Goal: Download file/media

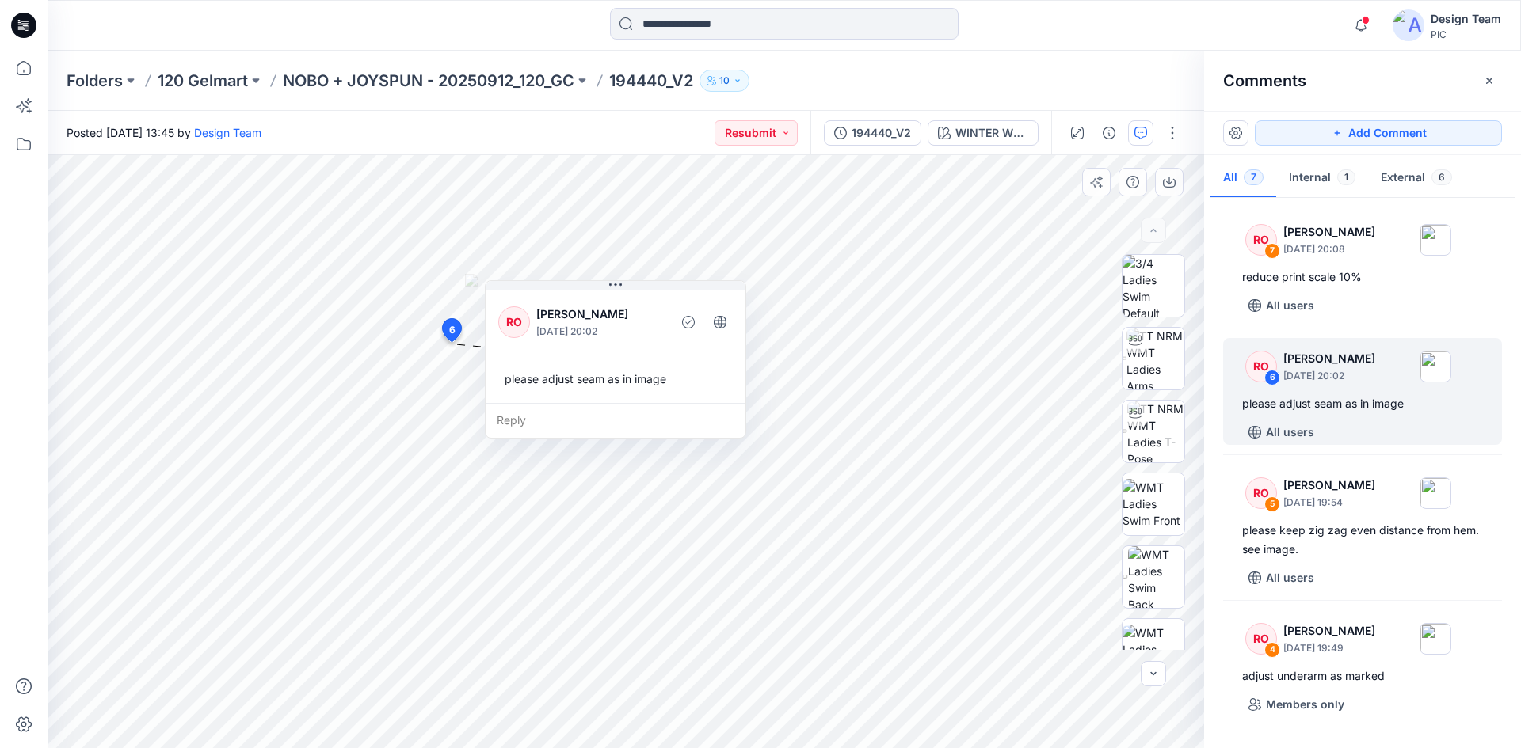
click at [686, 439] on div "RO [PERSON_NAME] [DATE] 20:02 please adjust seam as in image Reply" at bounding box center [615, 359] width 261 height 158
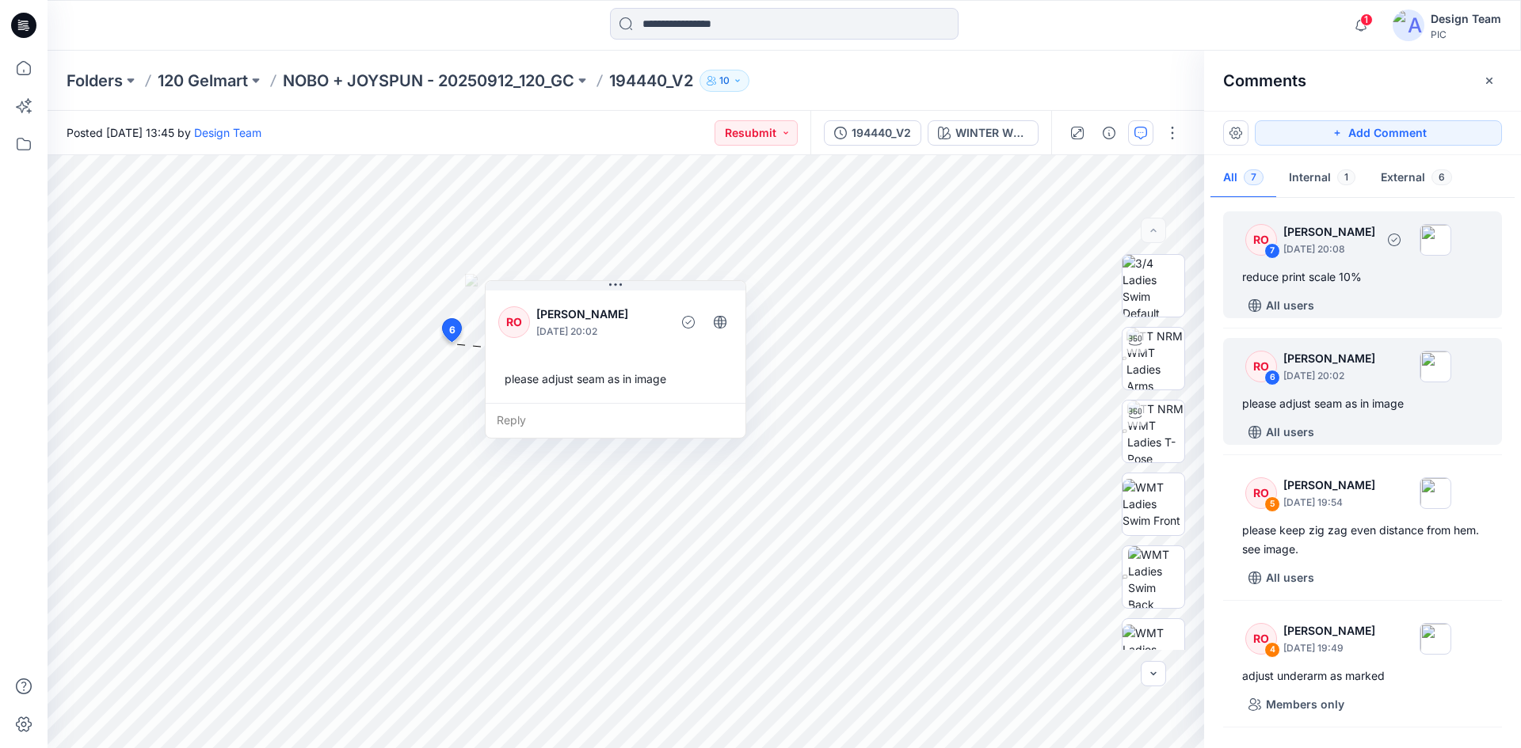
click at [1357, 285] on div "reduce print scale 10%" at bounding box center [1362, 277] width 241 height 19
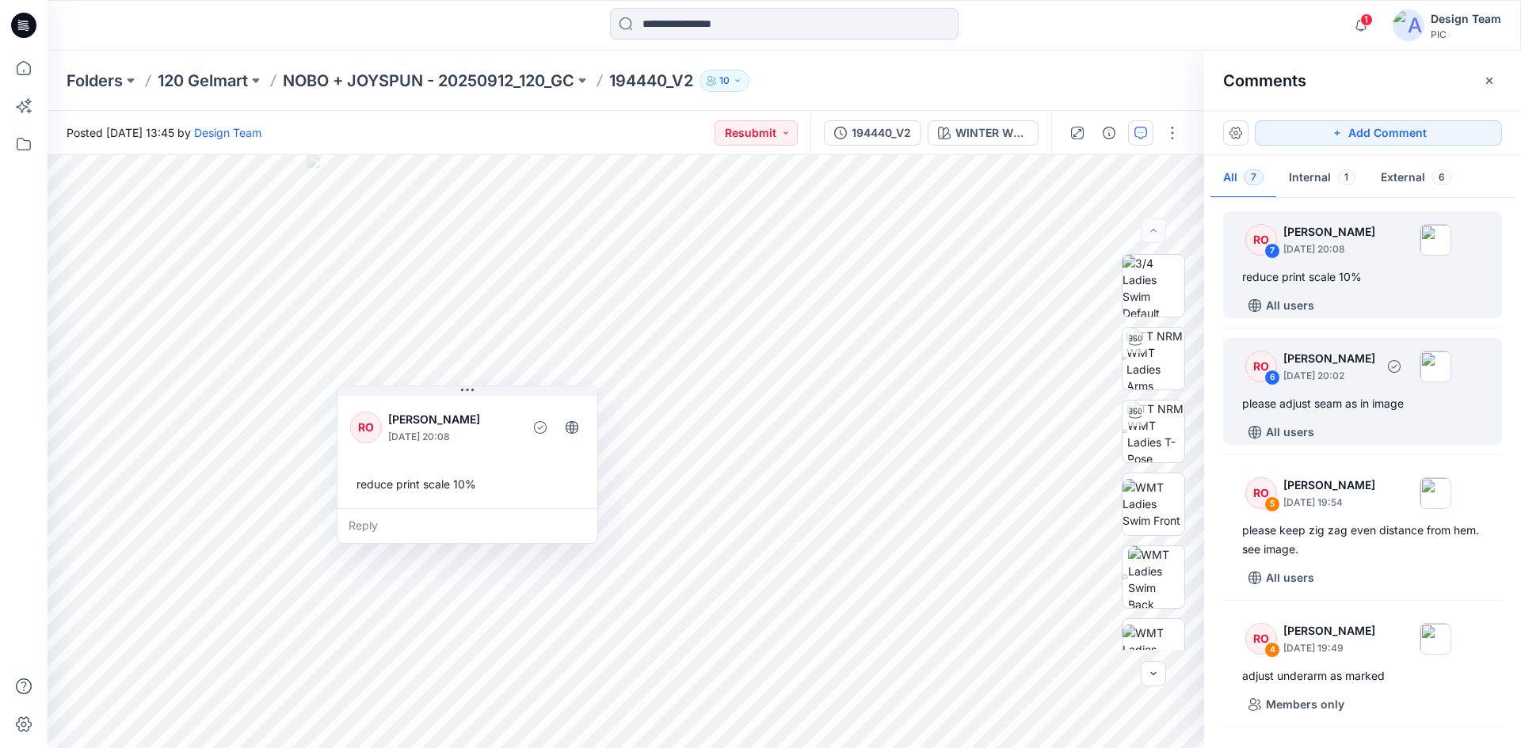
click at [1386, 411] on div "please adjust seam as in image" at bounding box center [1362, 403] width 241 height 19
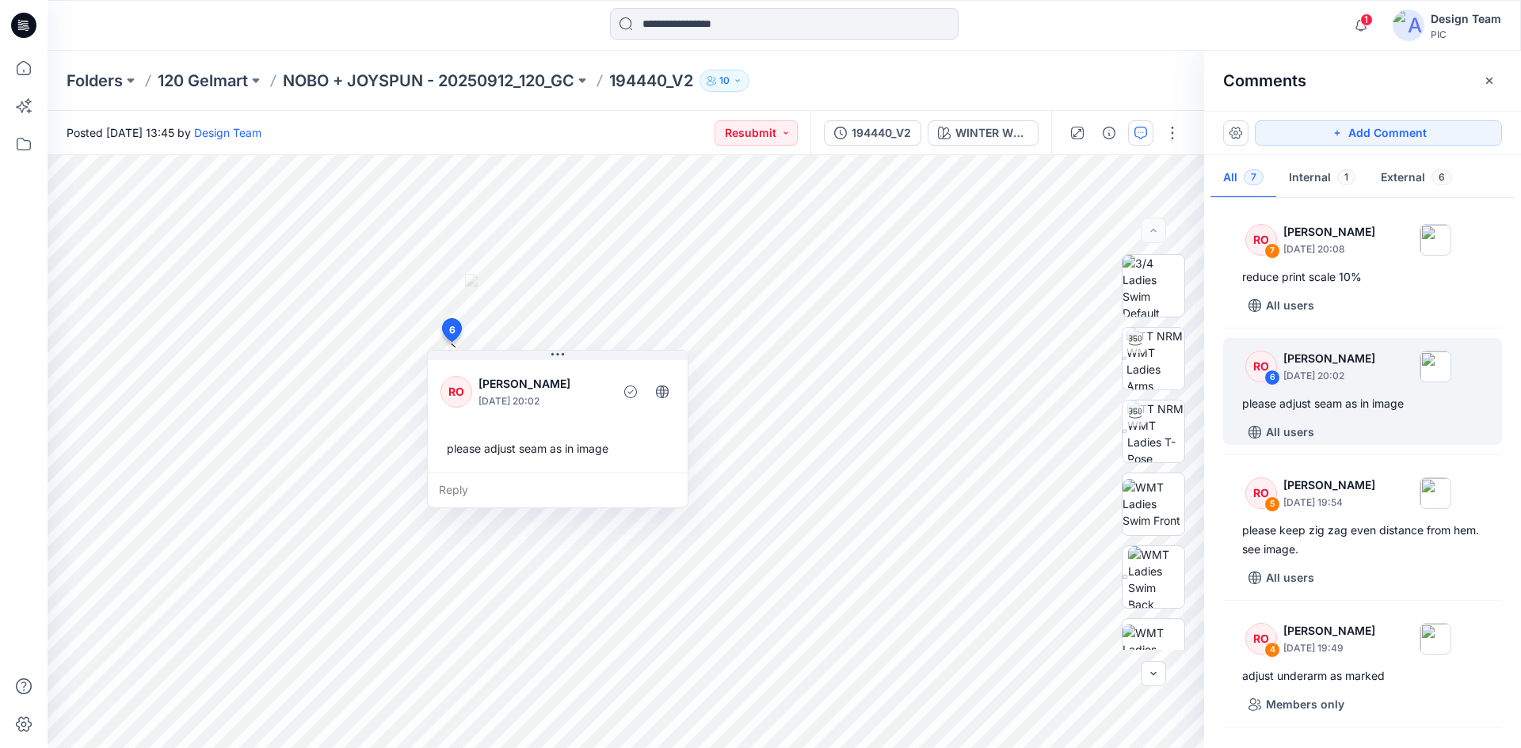
drag, startPoint x: 1190, startPoint y: 189, endPoint x: 28, endPoint y: 433, distance: 1188.0
click at [28, 433] on div at bounding box center [23, 400] width 35 height 698
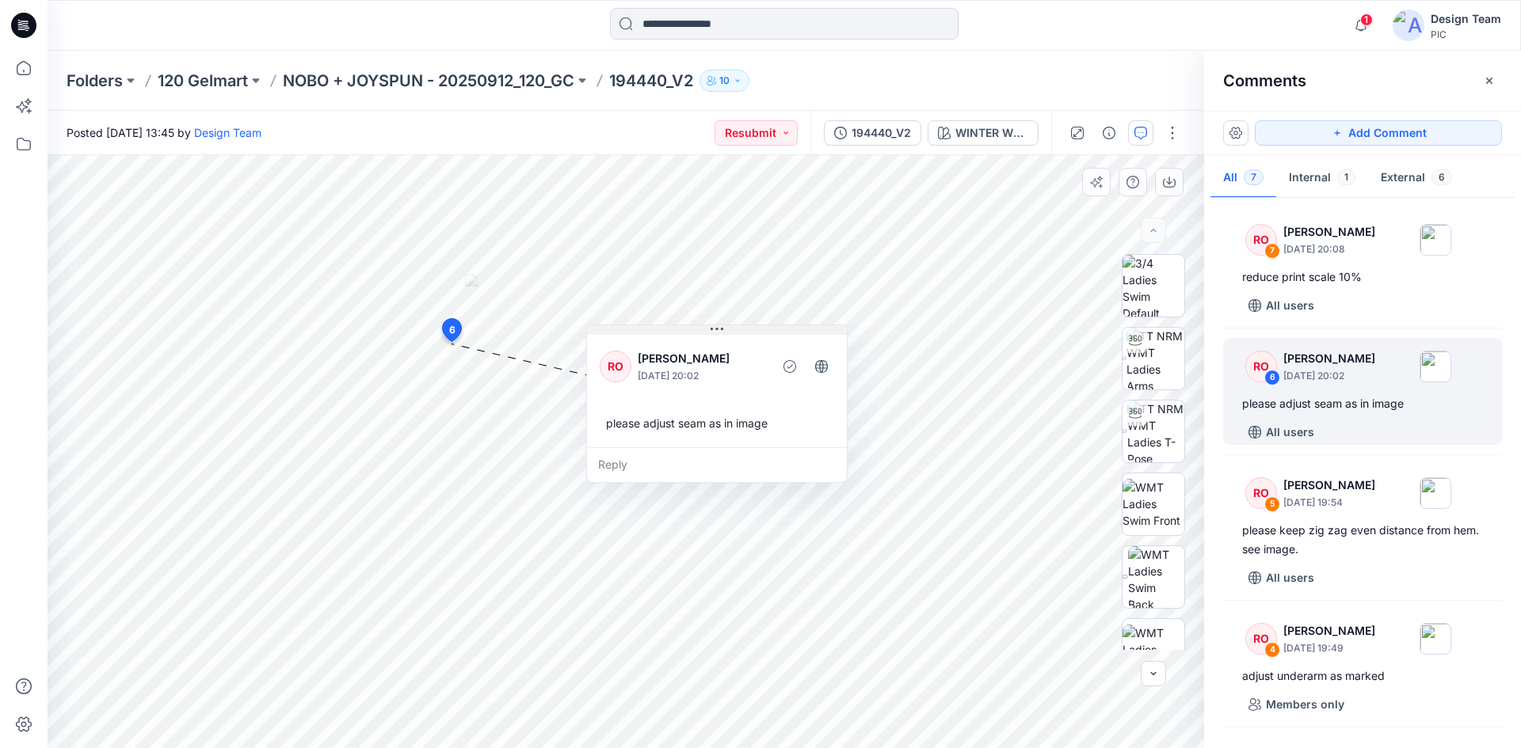
drag, startPoint x: 551, startPoint y: 354, endPoint x: 710, endPoint y: 329, distance: 161.1
click at [710, 329] on icon at bounding box center [716, 329] width 13 height 13
click at [497, 95] on div "1 Notifications Your style 194355_V1 has been updated with 194355_V1 version 11…" at bounding box center [760, 374] width 1521 height 748
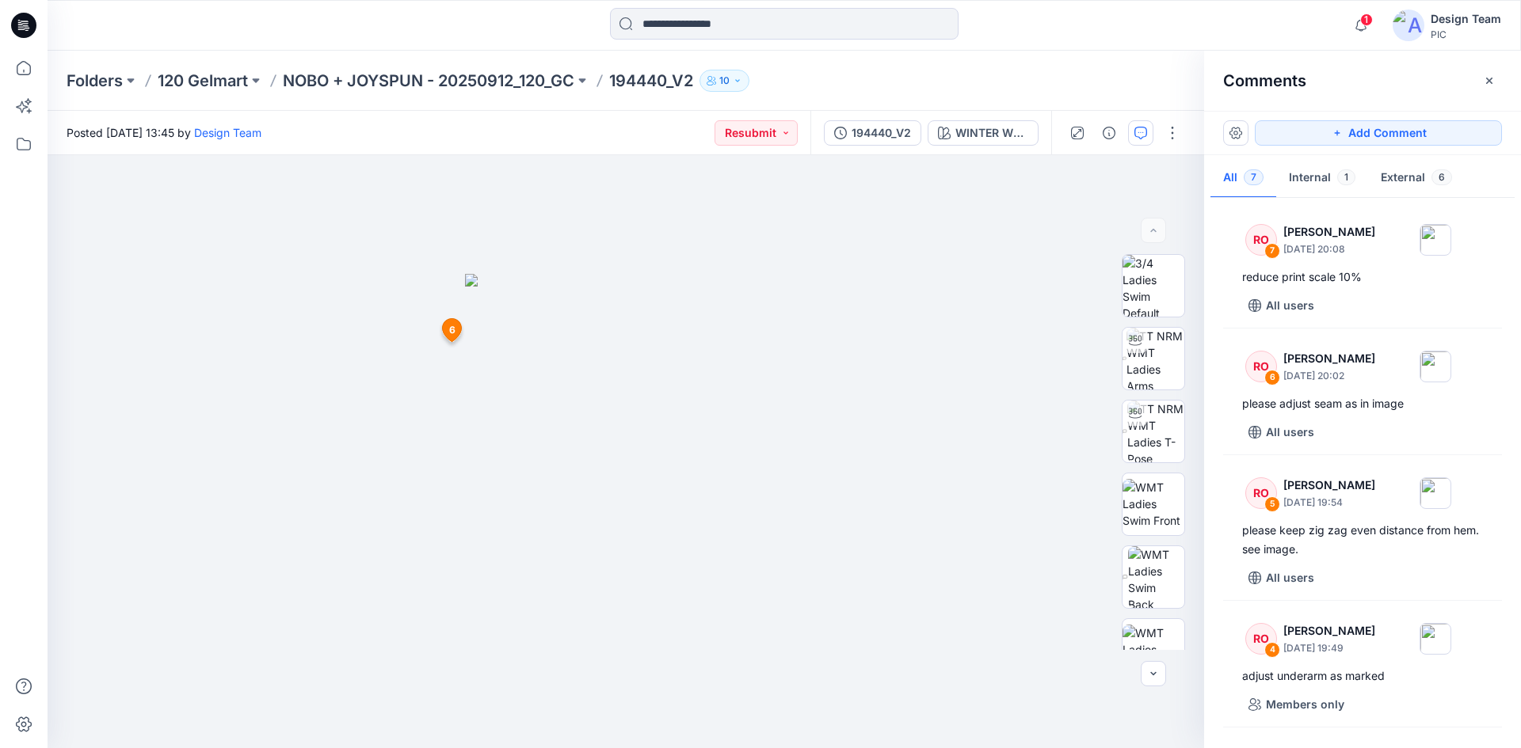
click at [478, 128] on div "Posted [DATE] 13:45 by Design Team Resubmit" at bounding box center [429, 133] width 763 height 44
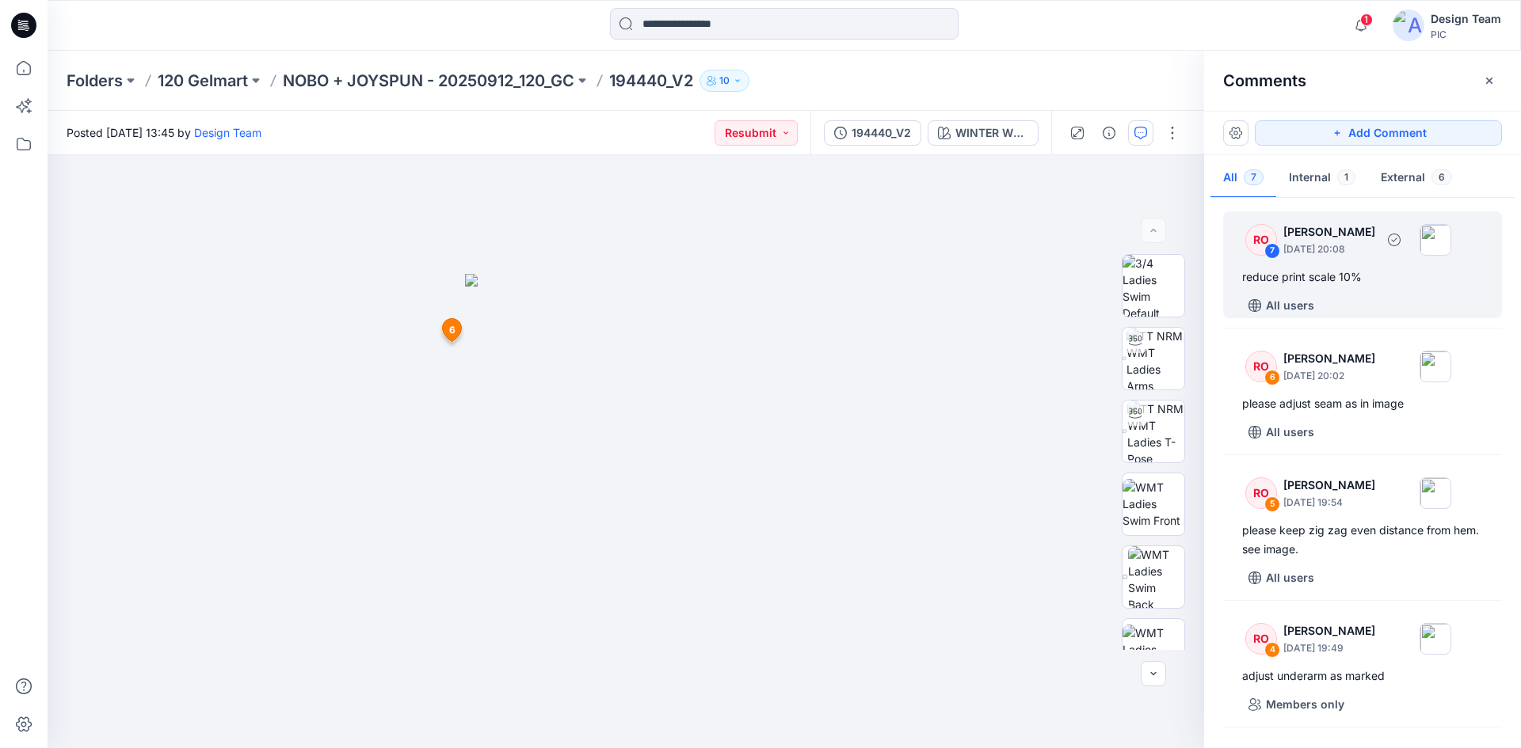
click at [1397, 275] on div "reduce print scale 10%" at bounding box center [1362, 277] width 241 height 19
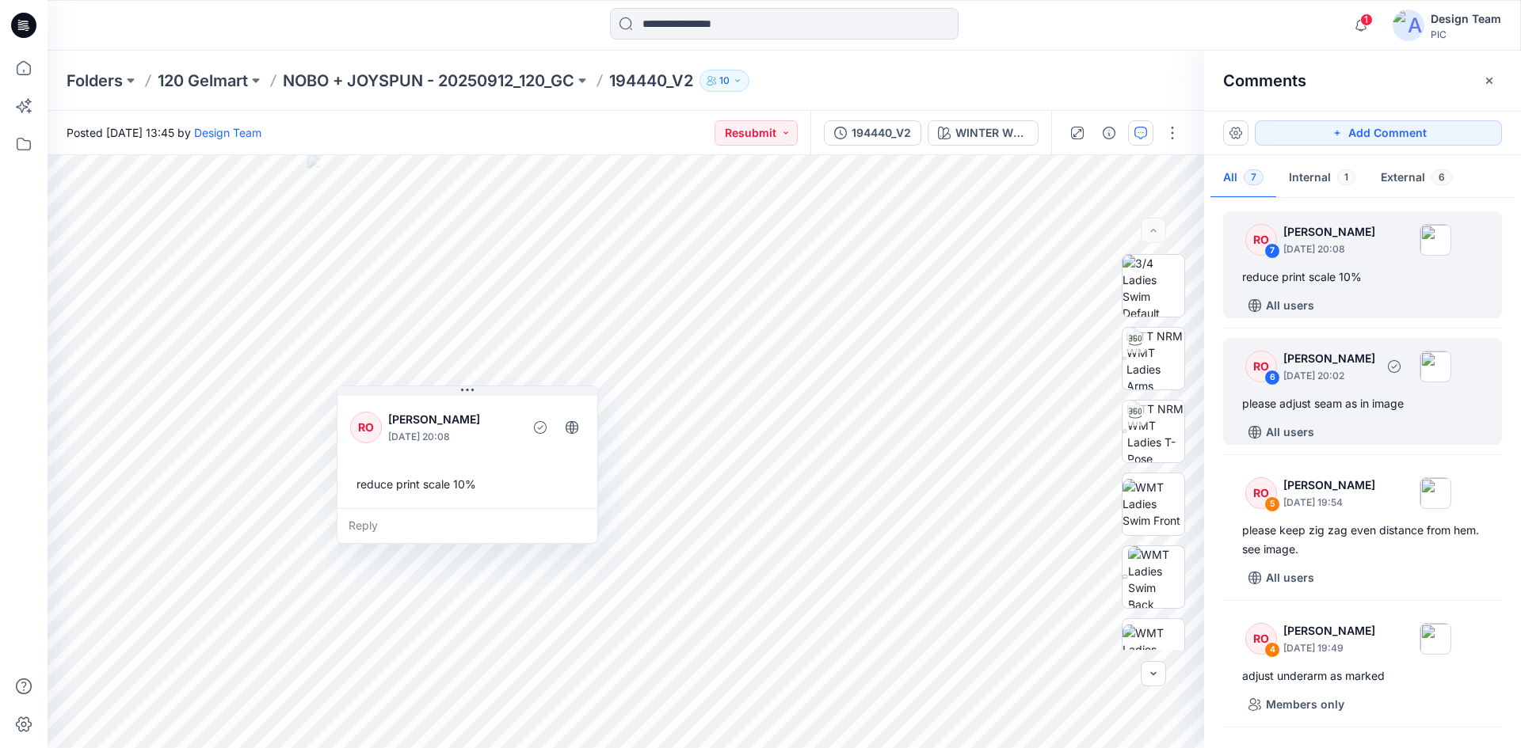
click at [1315, 393] on div "RO 6 [PERSON_NAME] [DATE] 20:02 please adjust seam as in image All users" at bounding box center [1362, 391] width 279 height 107
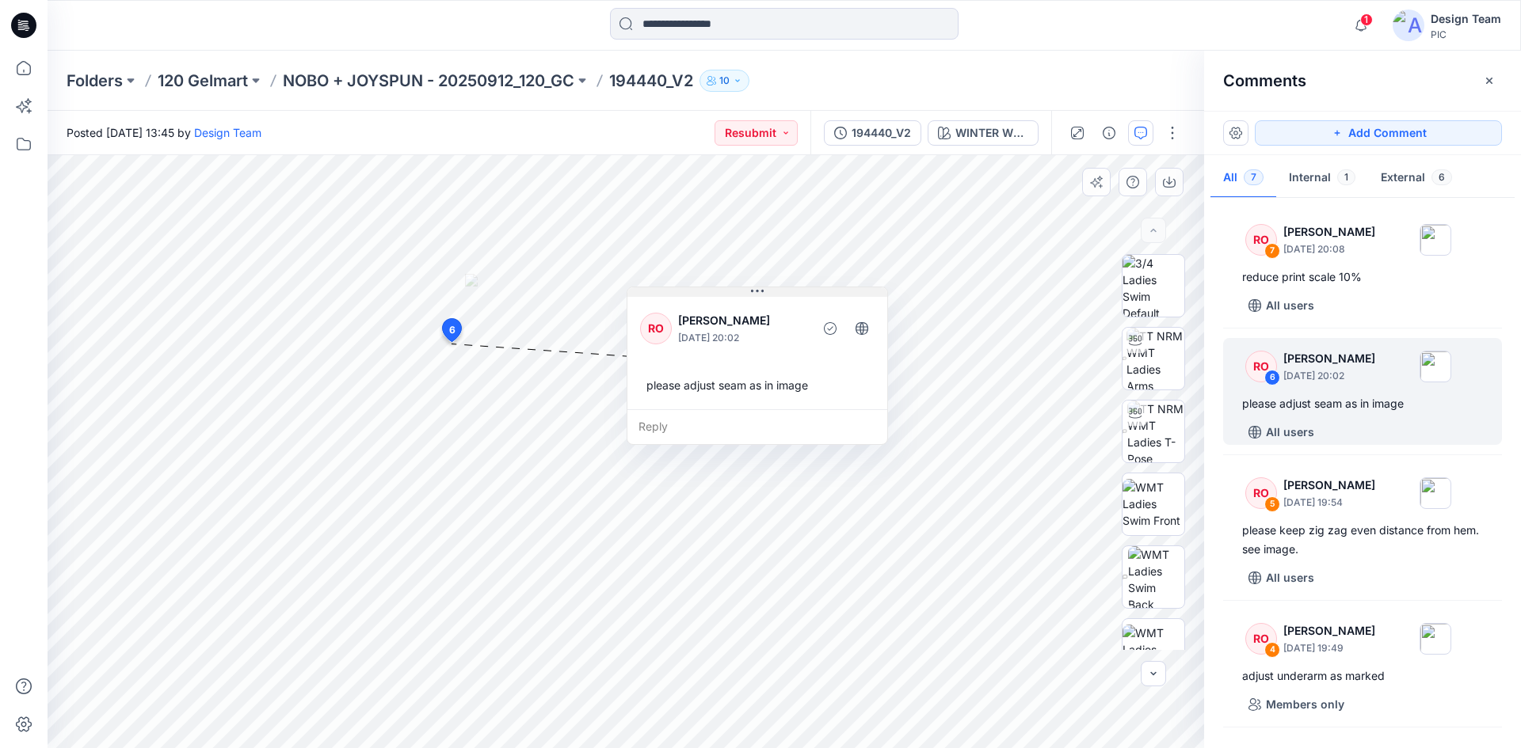
drag, startPoint x: 560, startPoint y: 355, endPoint x: 757, endPoint y: 294, distance: 206.4
click at [757, 294] on icon at bounding box center [757, 291] width 13 height 13
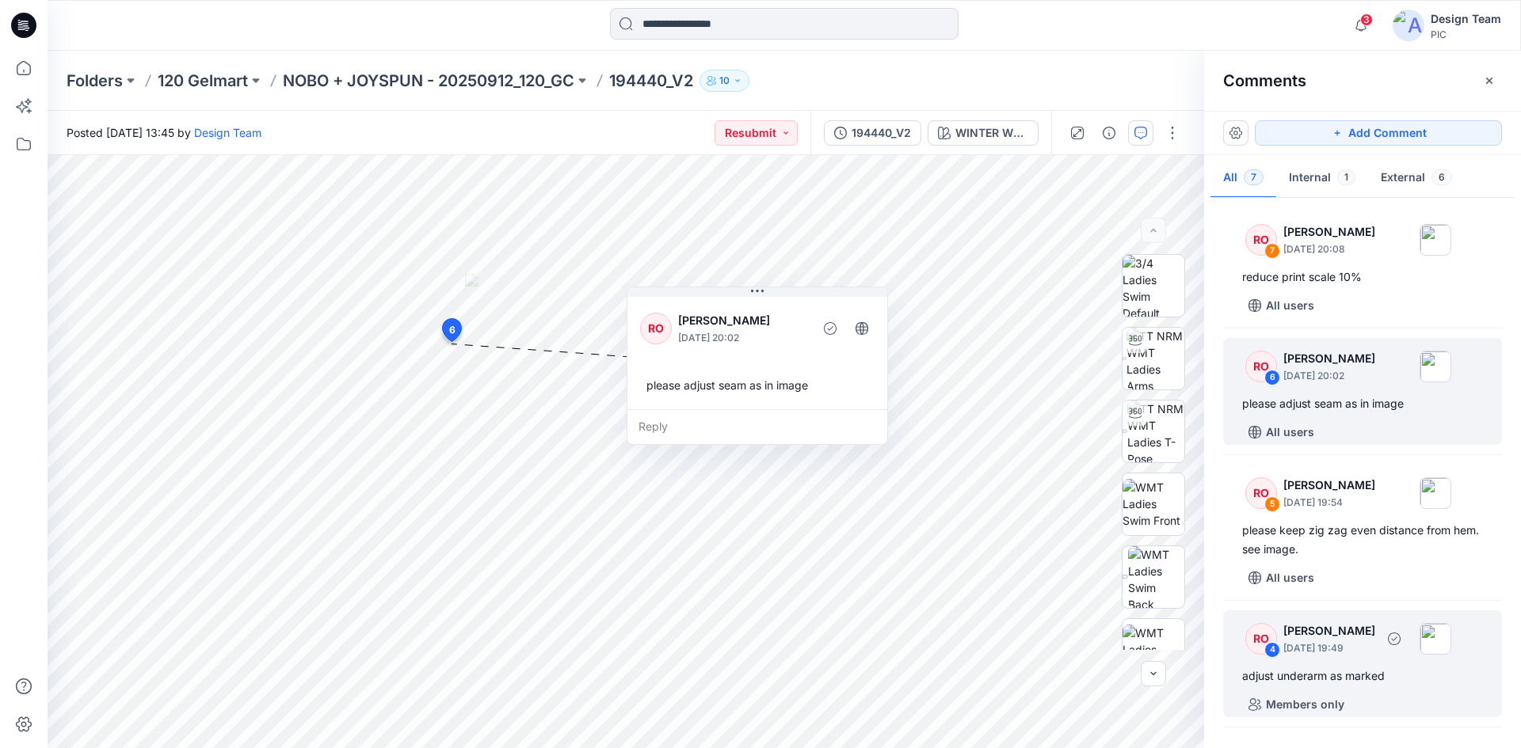
click at [1323, 672] on div "adjust underarm as marked" at bounding box center [1362, 676] width 241 height 19
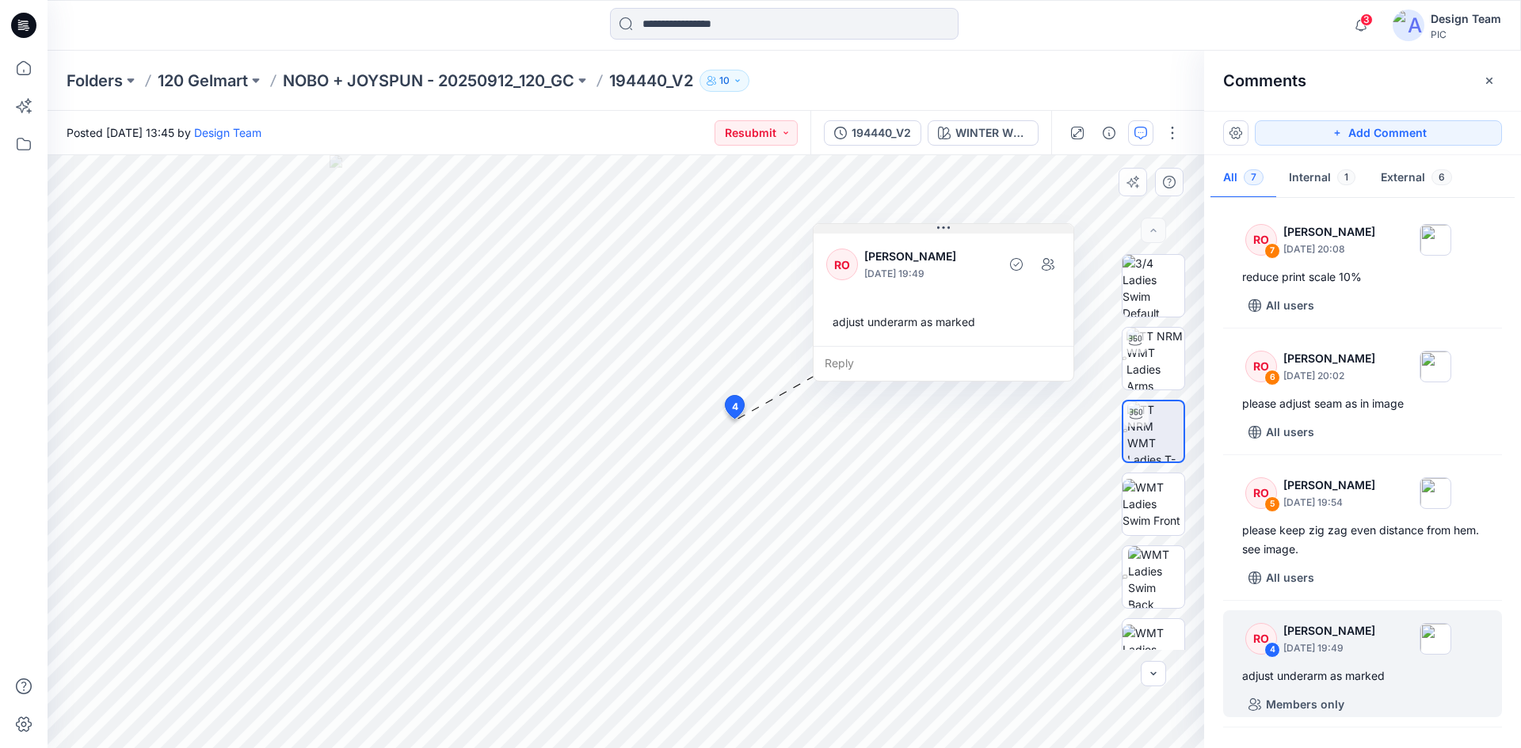
drag, startPoint x: 618, startPoint y: 309, endPoint x: 944, endPoint y: 226, distance: 336.7
click at [944, 226] on icon at bounding box center [943, 228] width 13 height 13
click at [481, 92] on div "Folders 120 Gelmart NOBO + JOYSPUN - 20250912_120_GC 194440_V2 10" at bounding box center [784, 81] width 1473 height 60
click at [481, 84] on p "NOBO + JOYSPUN - 20250912_120_GC" at bounding box center [428, 81] width 291 height 22
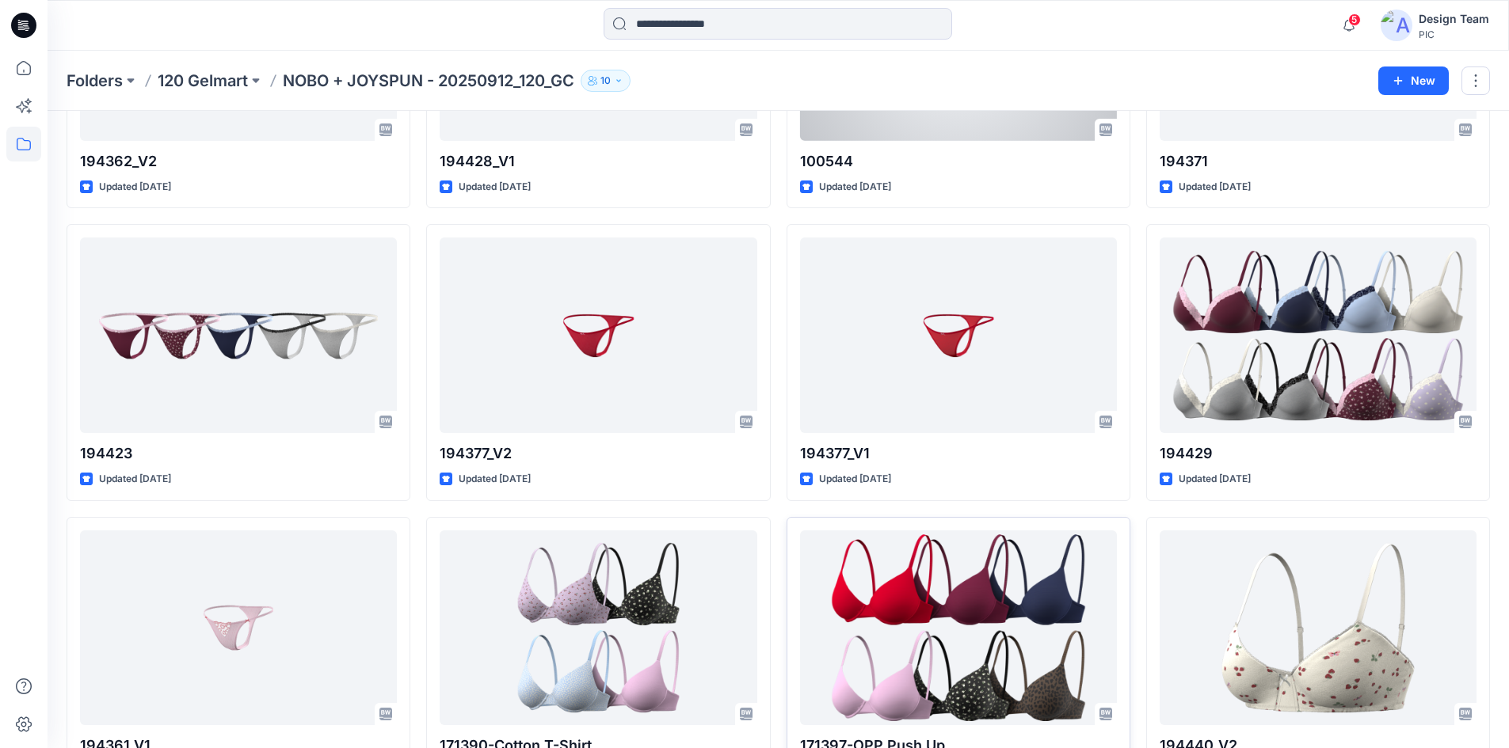
scroll to position [763, 0]
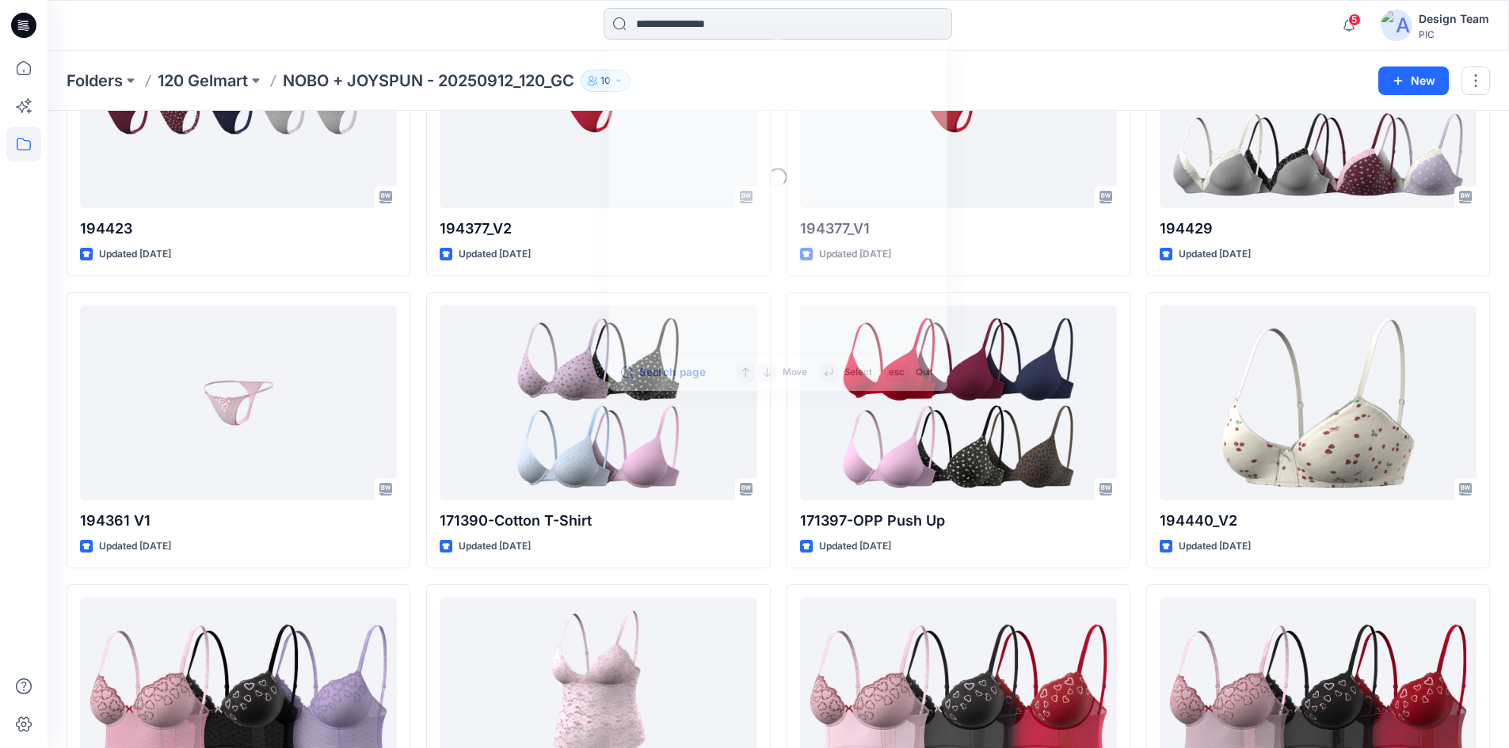
click at [718, 29] on input at bounding box center [777, 24] width 348 height 32
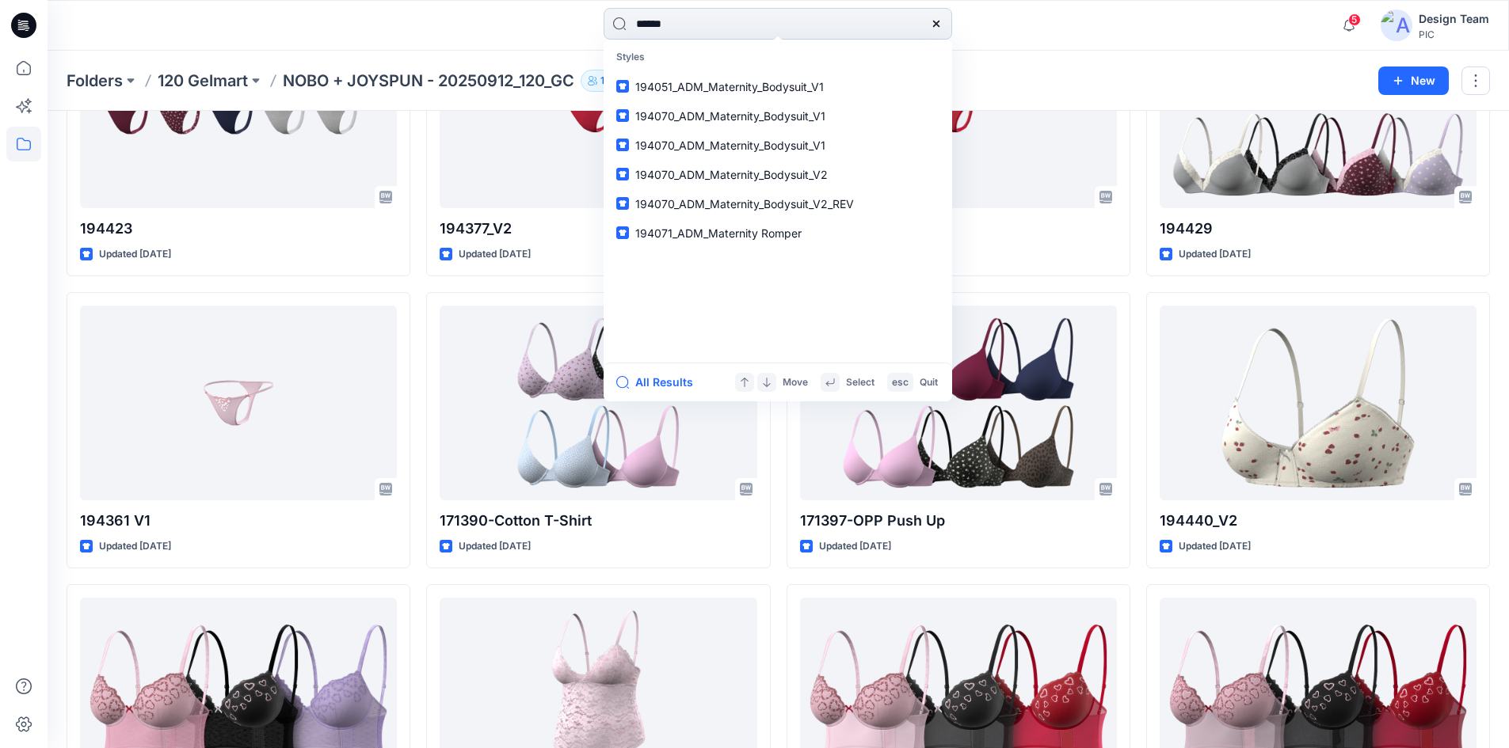
type input "******"
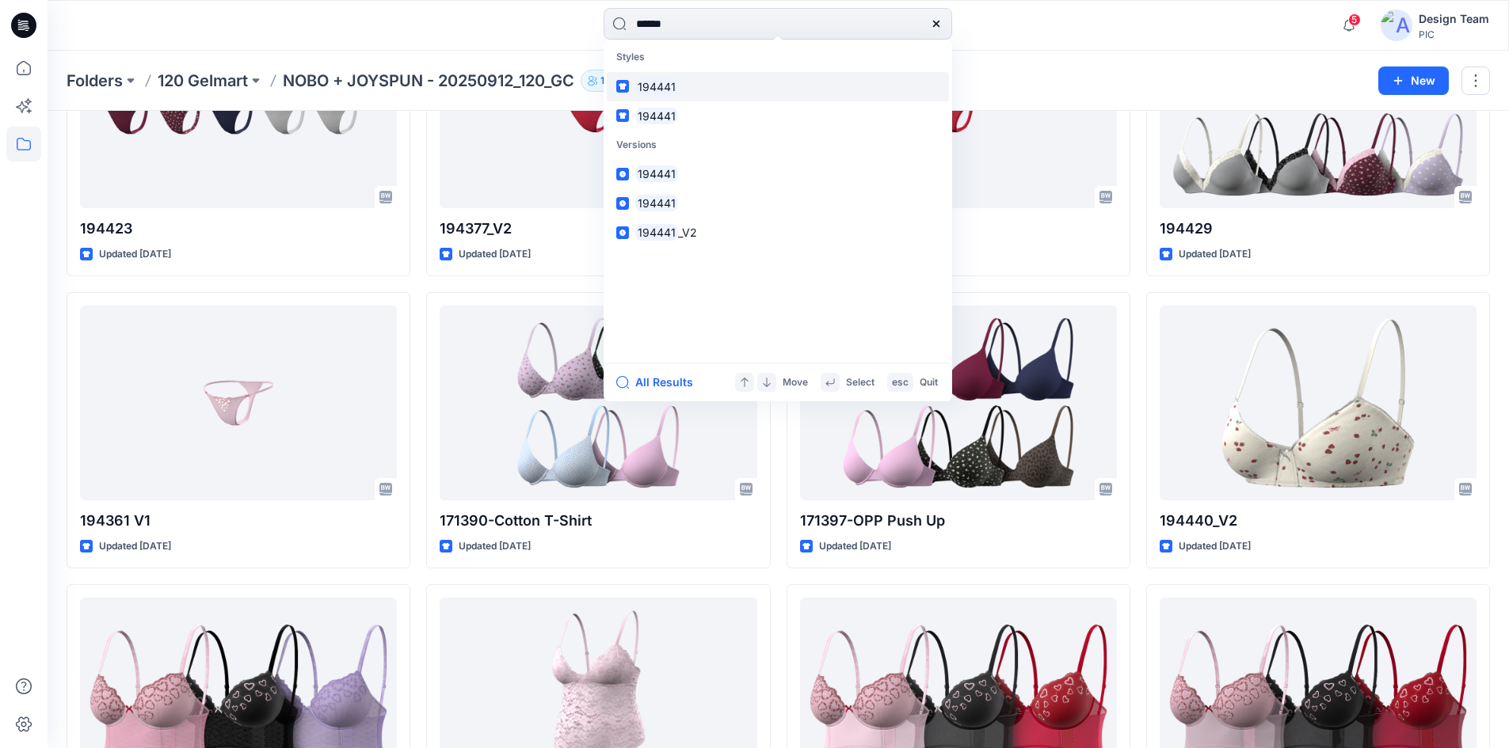
click at [691, 92] on link "194441" at bounding box center [778, 86] width 342 height 29
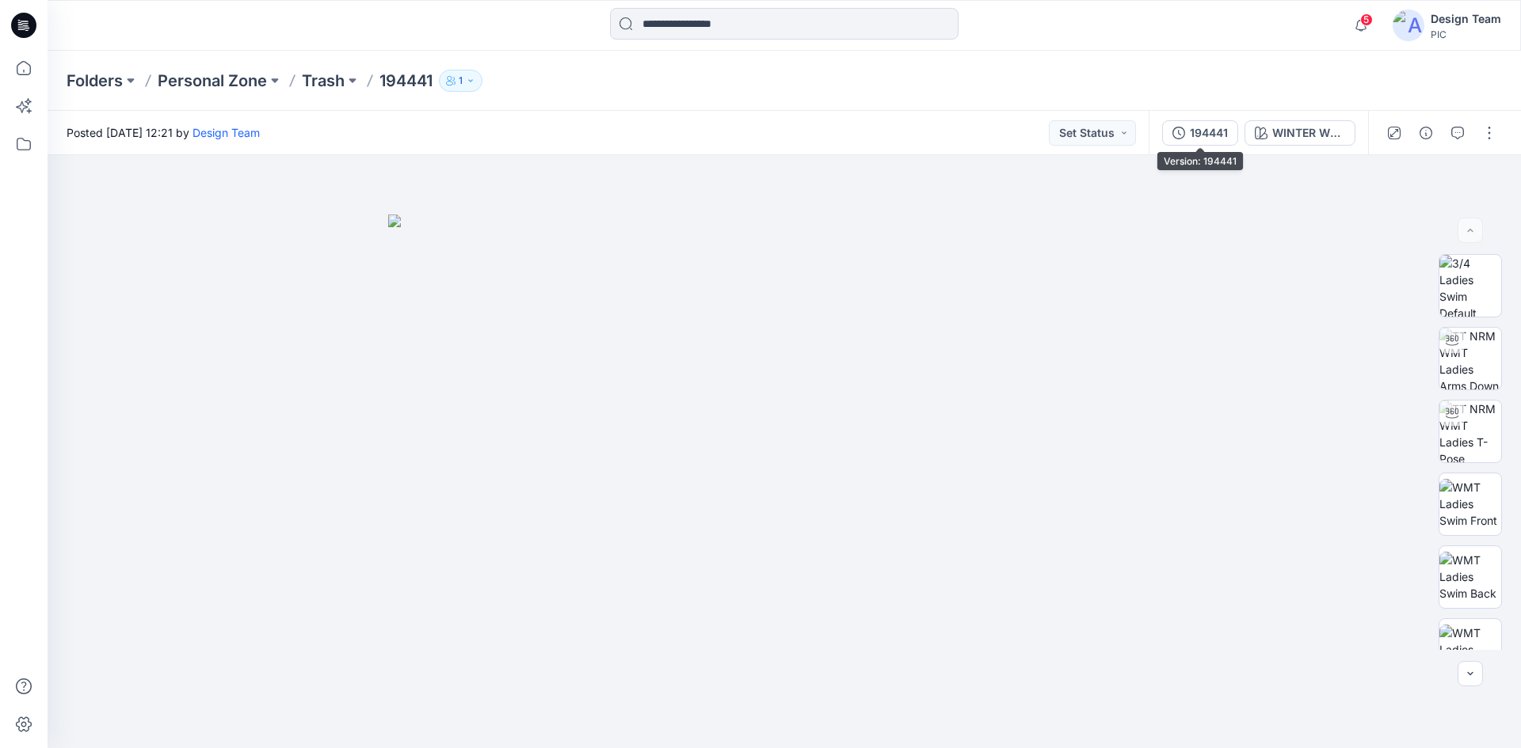
click at [1209, 139] on div "194441" at bounding box center [1209, 132] width 38 height 17
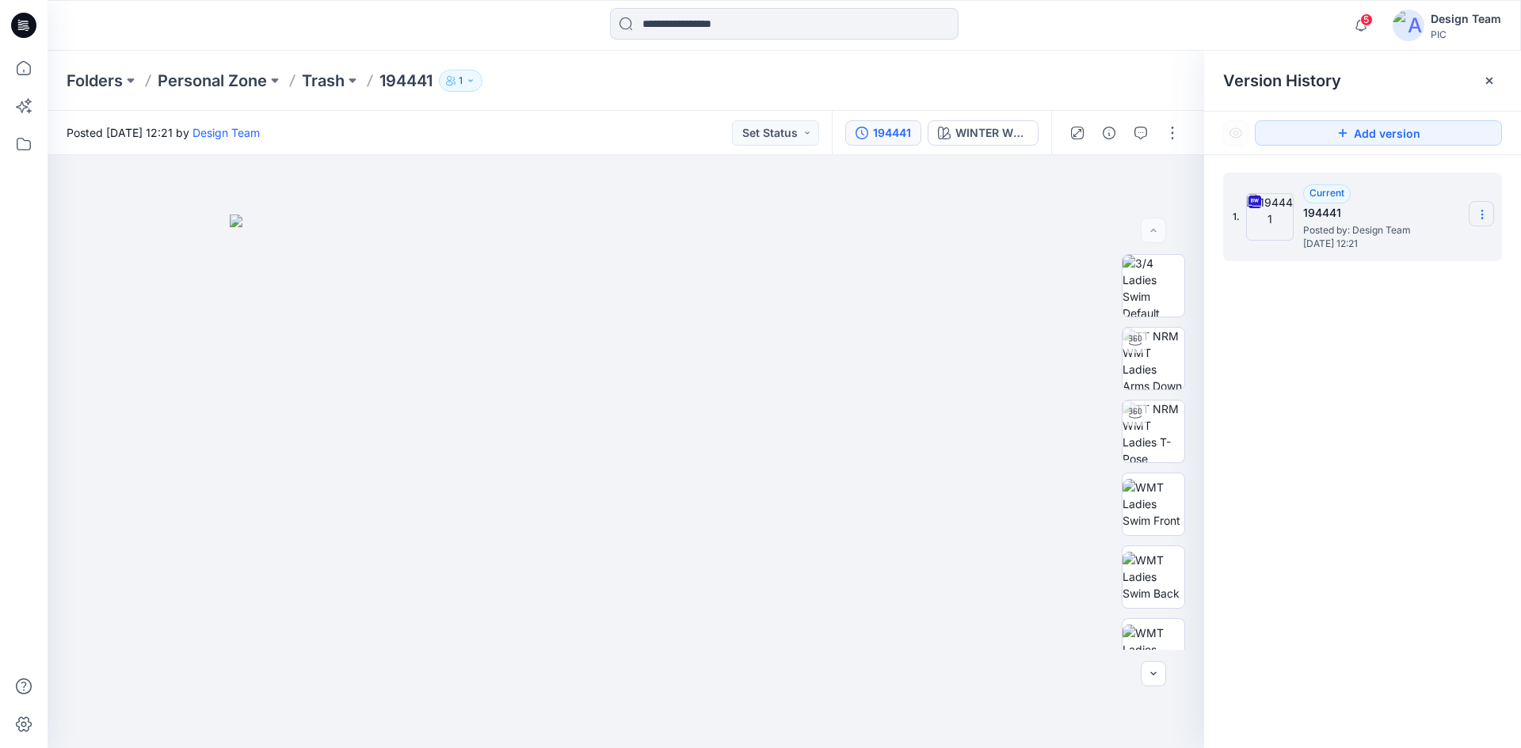
click at [1486, 214] on icon at bounding box center [1481, 214] width 13 height 13
click at [1335, 253] on span "Download Source BW File" at bounding box center [1401, 245] width 133 height 19
click at [31, 30] on icon at bounding box center [23, 25] width 25 height 25
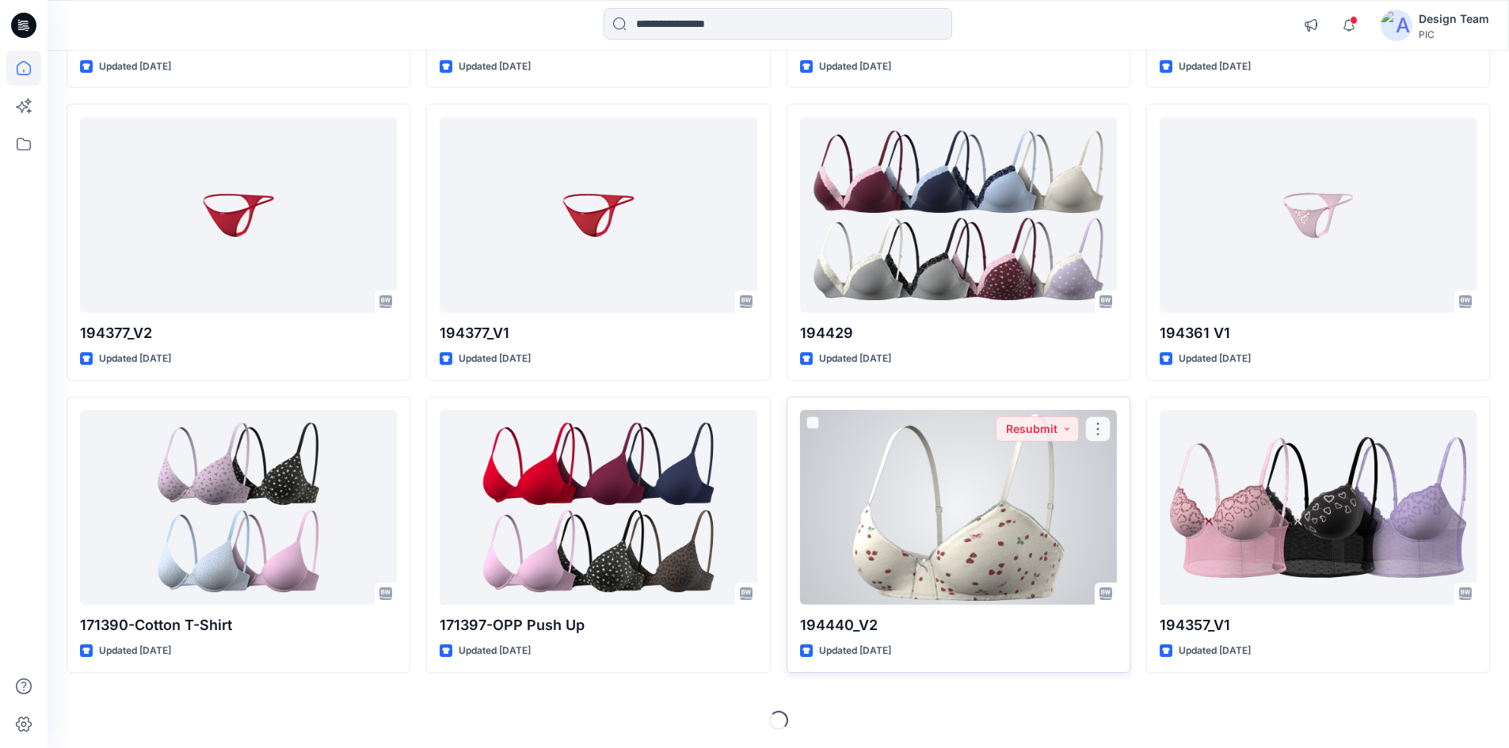
scroll to position [1289, 0]
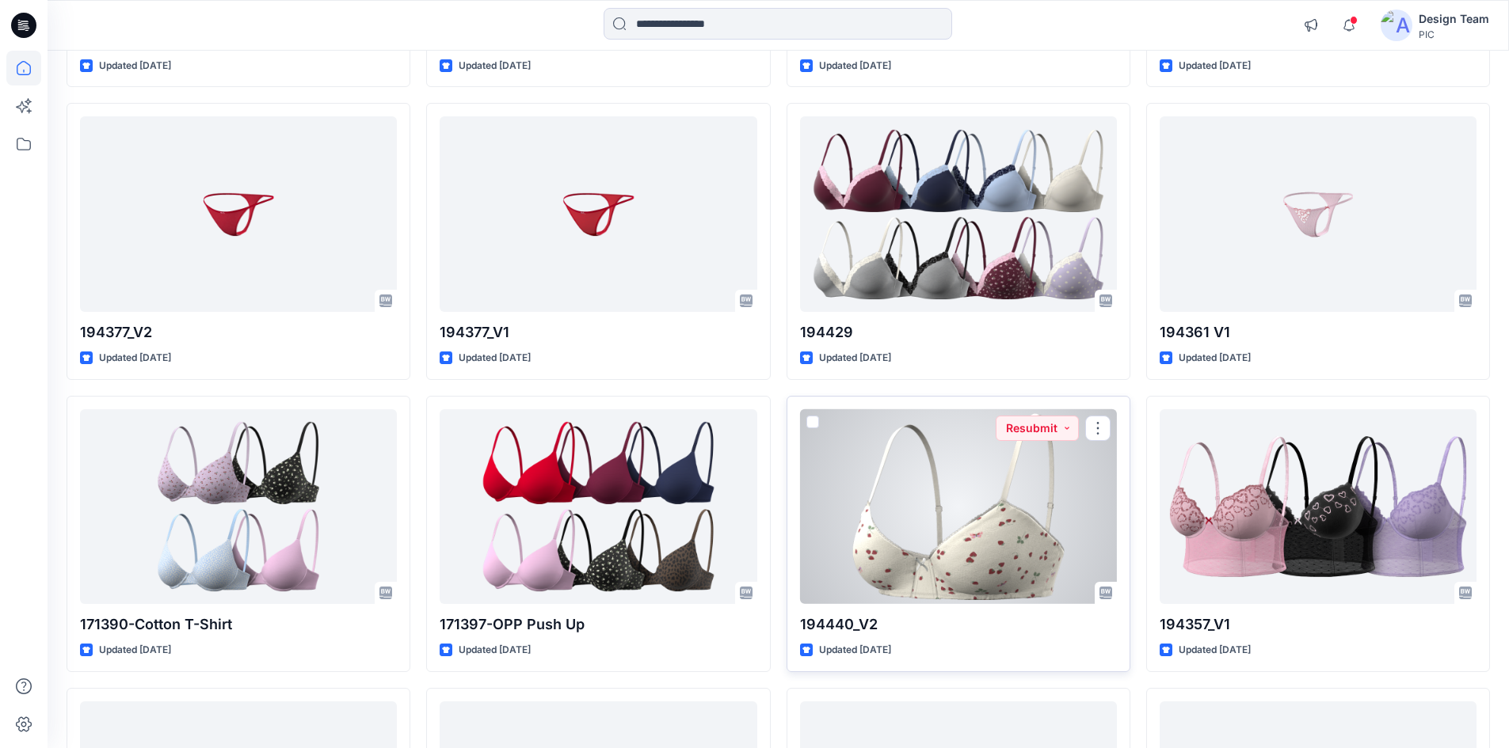
click at [935, 537] on div at bounding box center [958, 507] width 317 height 196
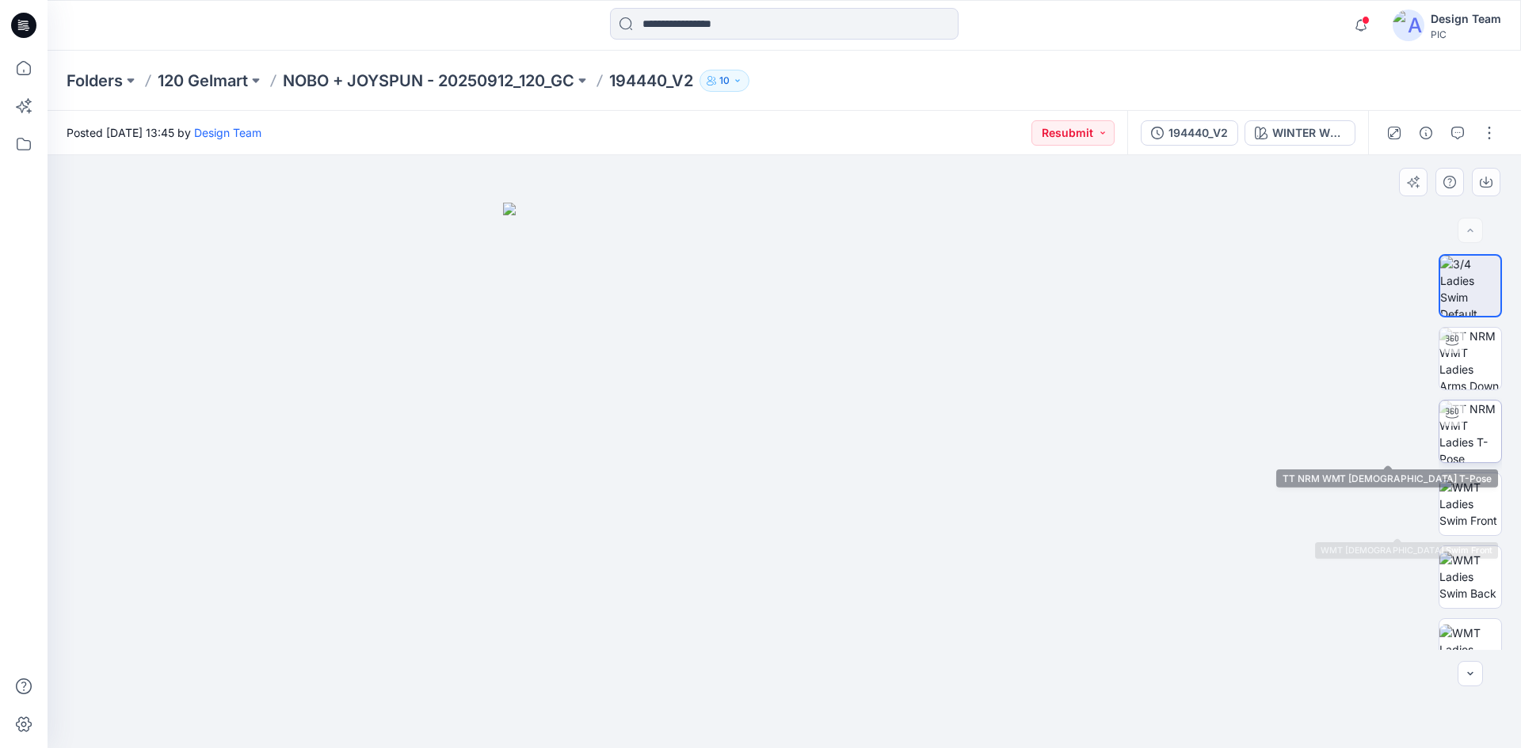
click at [1479, 441] on img at bounding box center [1470, 432] width 62 height 62
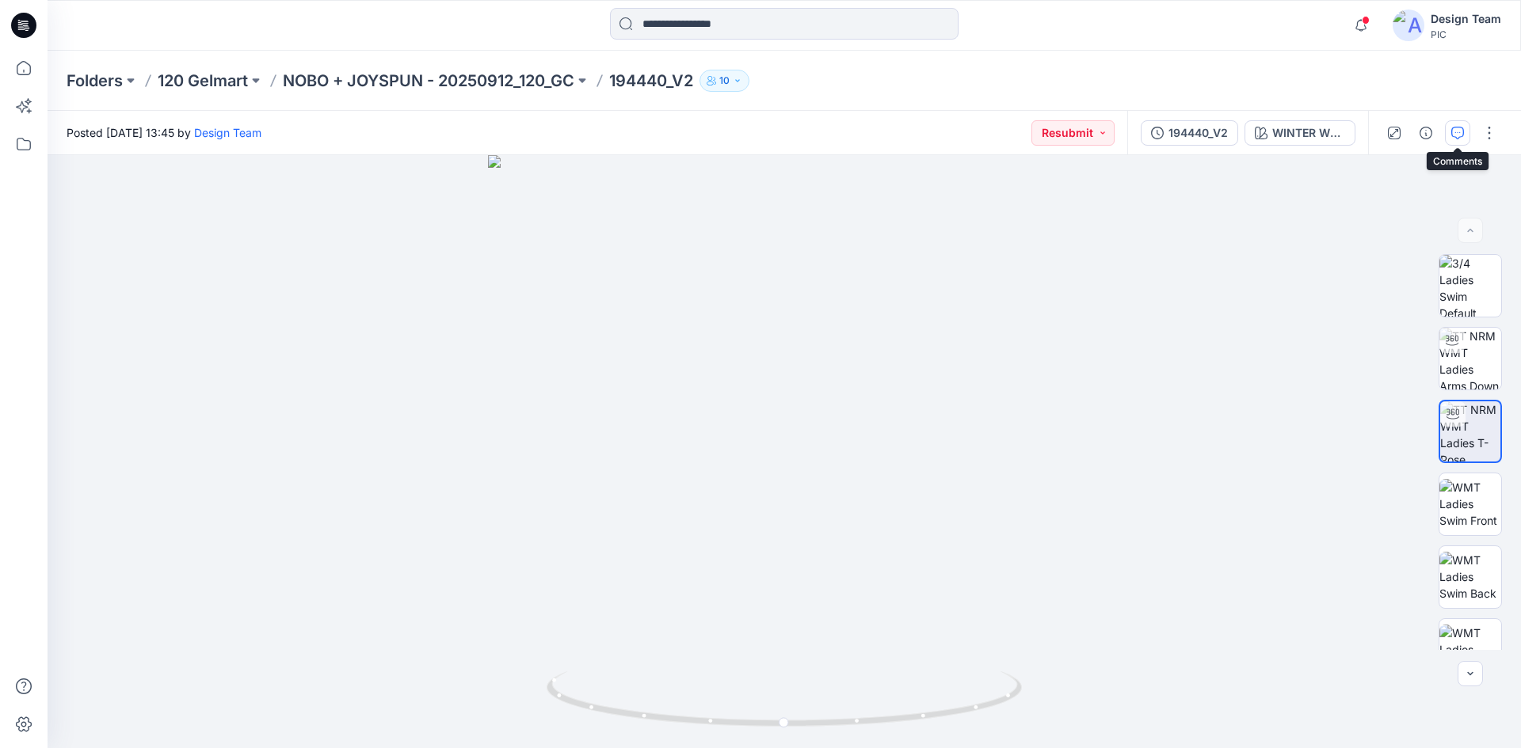
click at [1454, 127] on icon "button" at bounding box center [1457, 133] width 13 height 13
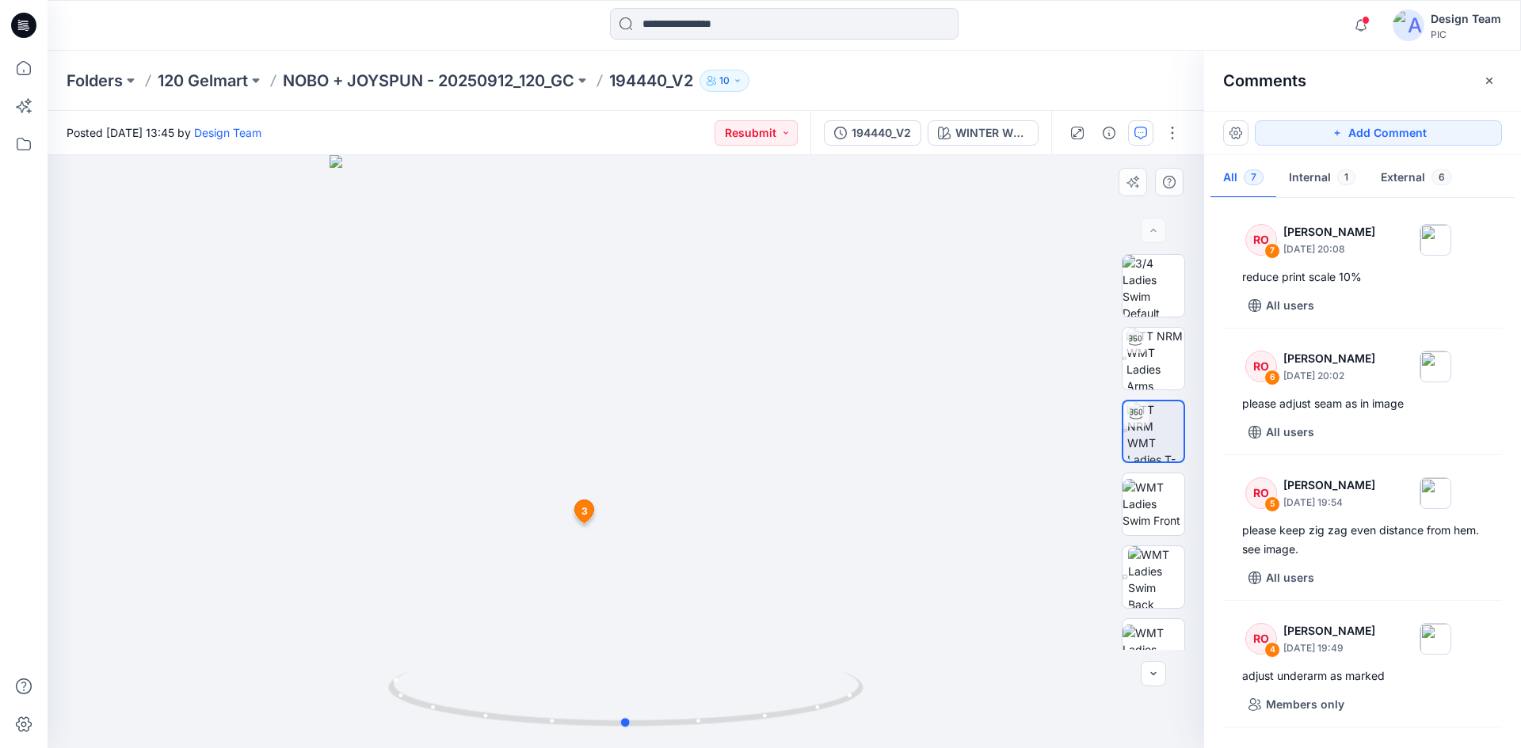
click at [301, 526] on div at bounding box center [626, 451] width 1156 height 593
click at [300, 524] on div at bounding box center [626, 451] width 1156 height 593
